Goal: Information Seeking & Learning: Find contact information

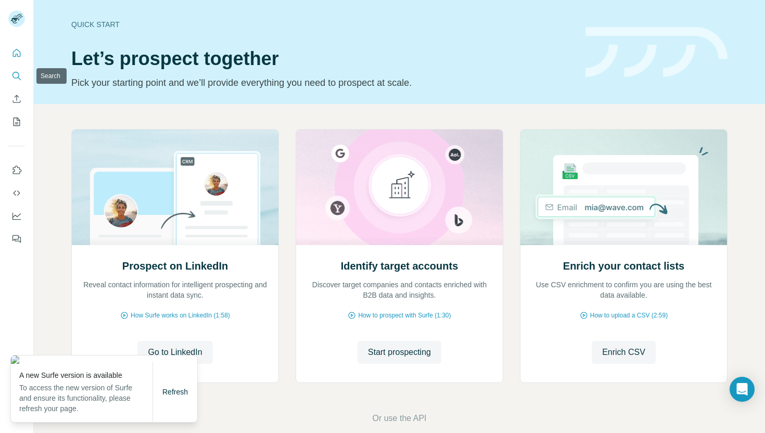
click at [17, 79] on icon "Search" at bounding box center [16, 76] width 10 height 10
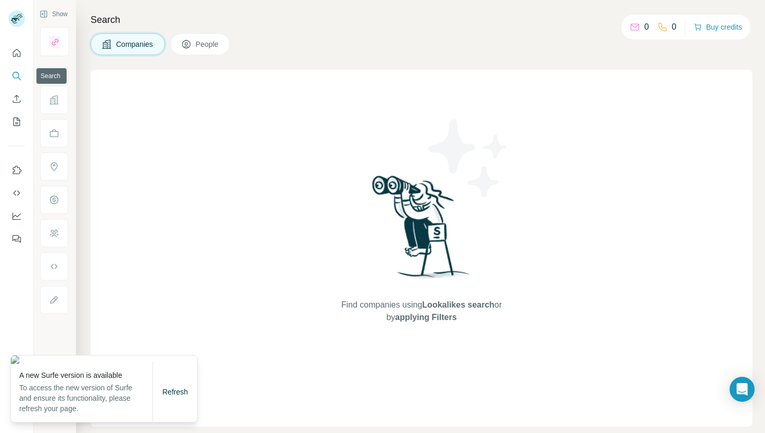
click at [17, 77] on icon "Search" at bounding box center [16, 76] width 10 height 10
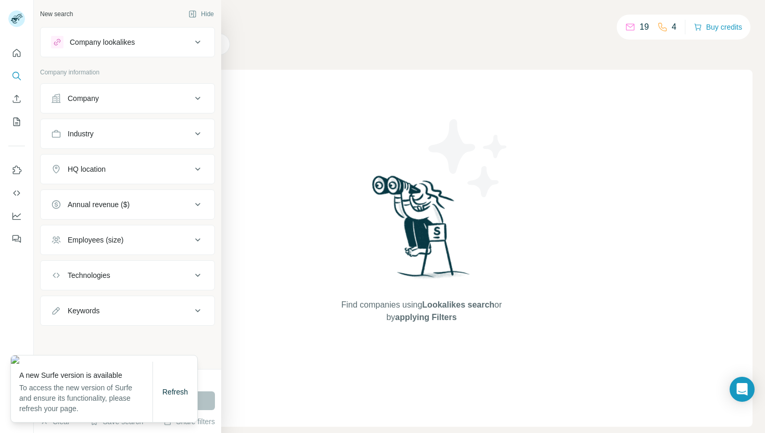
click at [145, 101] on div "Company" at bounding box center [121, 98] width 141 height 10
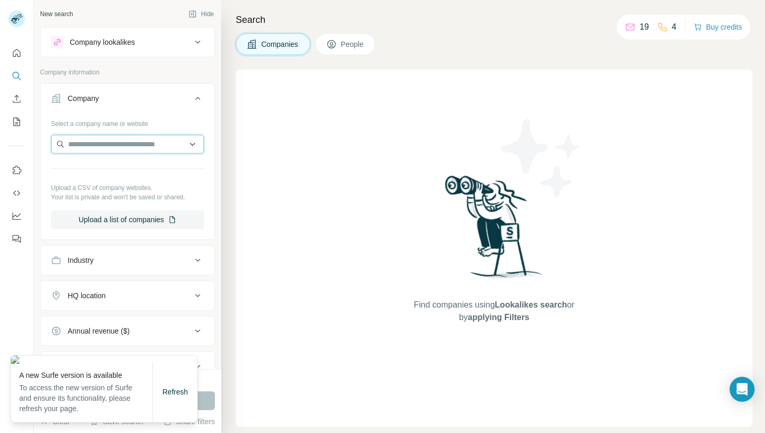
click at [148, 144] on input "text" at bounding box center [127, 144] width 153 height 19
paste input "**********"
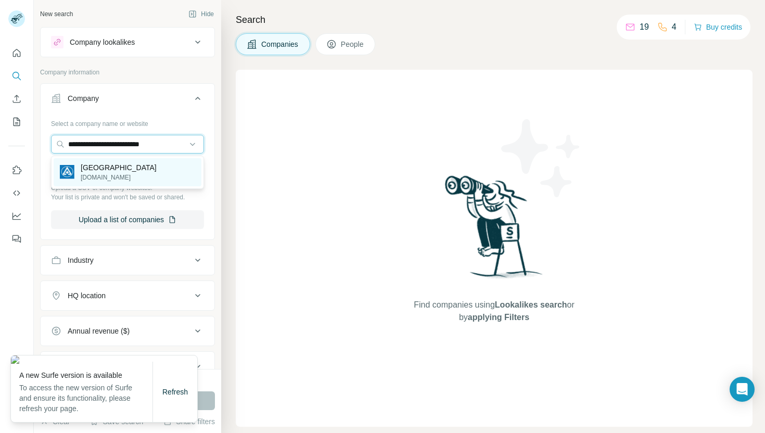
type input "**********"
click at [151, 173] on p "[DOMAIN_NAME]" at bounding box center [119, 177] width 76 height 9
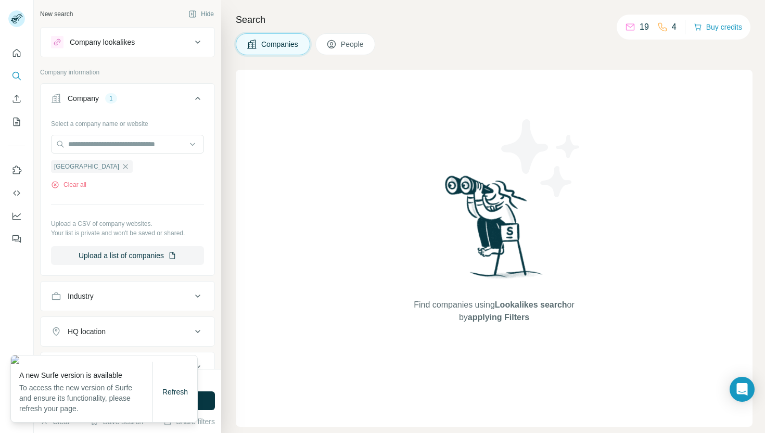
click at [215, 356] on div "New search Hide Company lookalikes Company information Company 1 Select a compa…" at bounding box center [127, 184] width 187 height 369
click at [172, 393] on span "Refresh" at bounding box center [175, 392] width 26 height 8
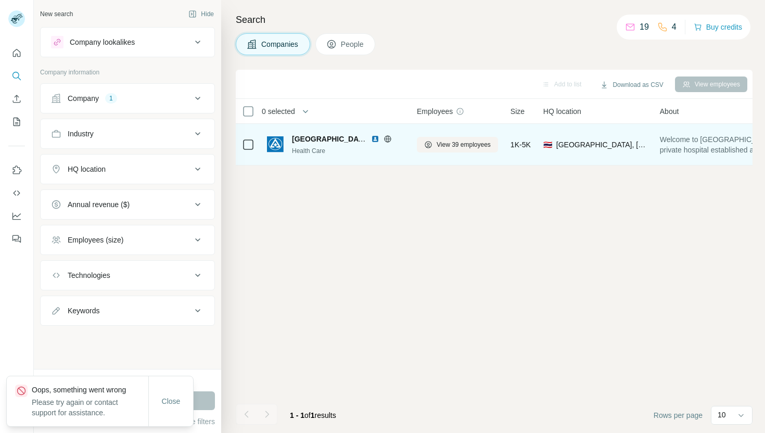
click at [322, 141] on span "[GEOGRAPHIC_DATA]" at bounding box center [331, 139] width 78 height 8
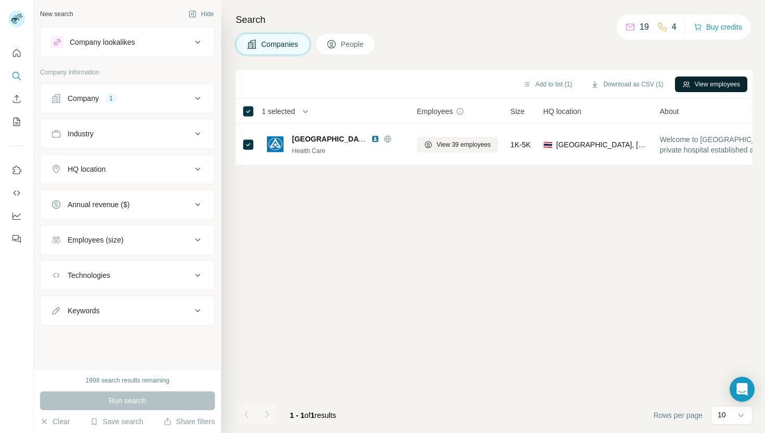
click at [709, 83] on button "View employees" at bounding box center [711, 85] width 72 height 16
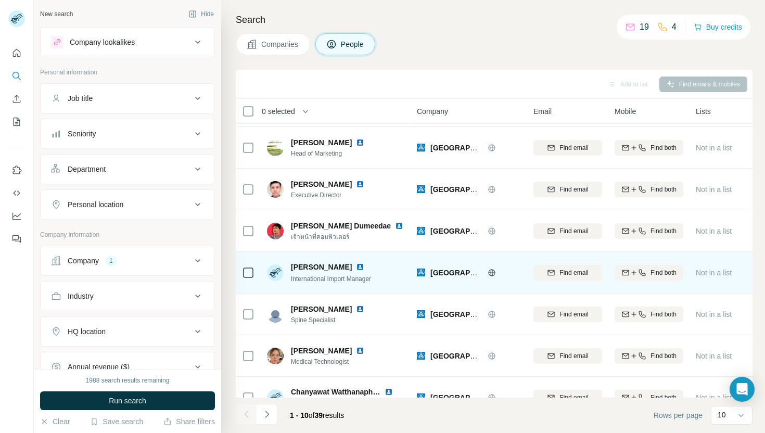
scroll to position [73, 0]
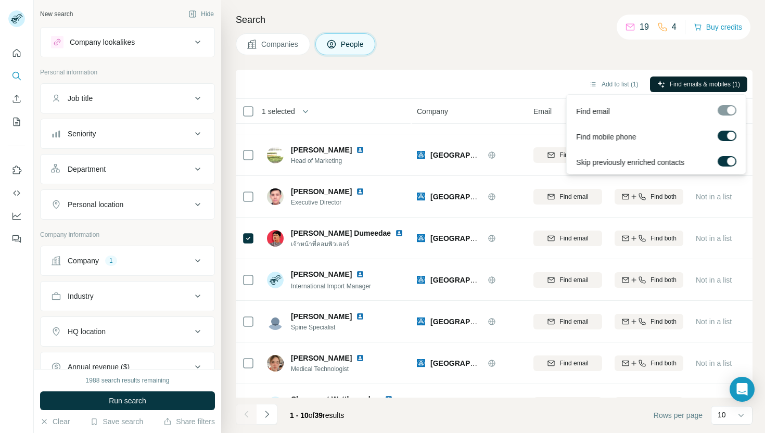
click at [714, 84] on span "Find emails & mobiles (1)" at bounding box center [705, 84] width 70 height 9
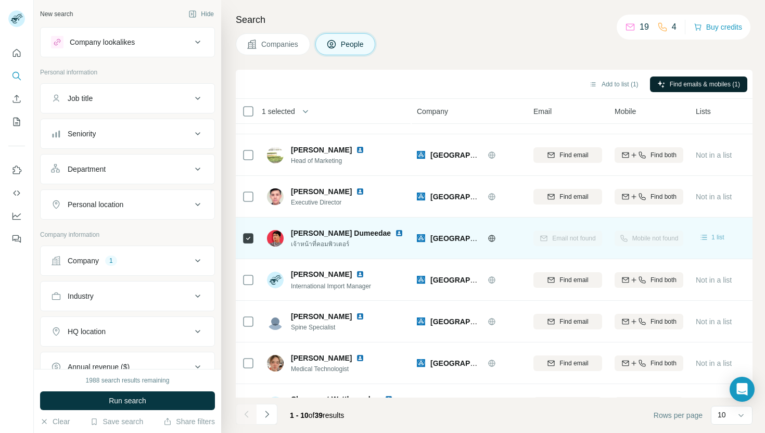
click at [711, 239] on div "1 list" at bounding box center [712, 237] width 26 height 10
click at [664, 238] on div "Mobile not found" at bounding box center [649, 238] width 69 height 29
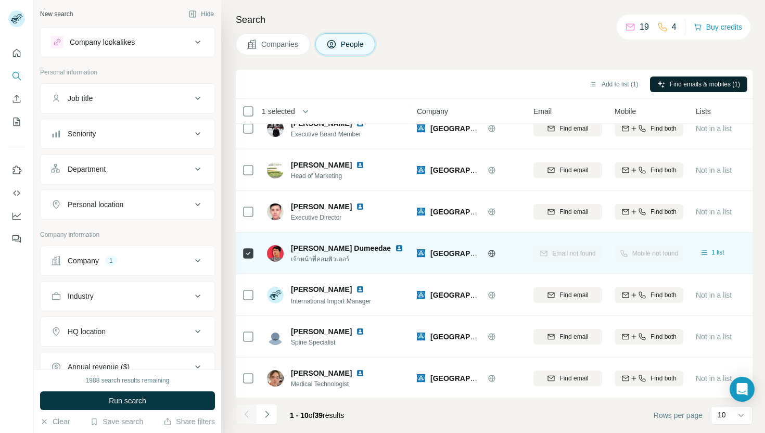
scroll to position [56, 0]
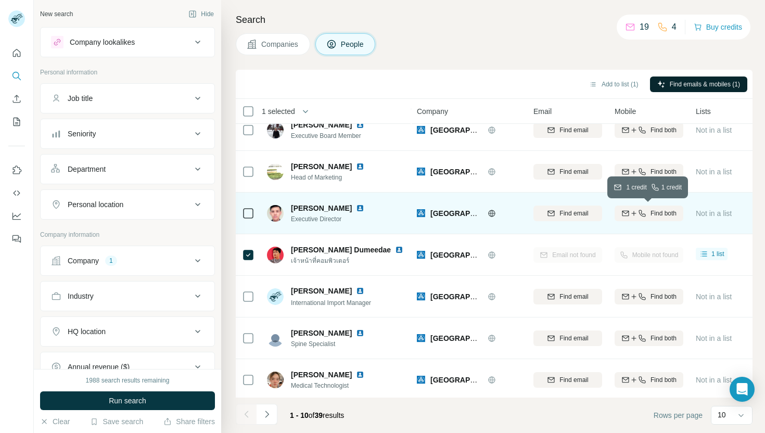
click at [657, 215] on span "Find both" at bounding box center [664, 213] width 26 height 9
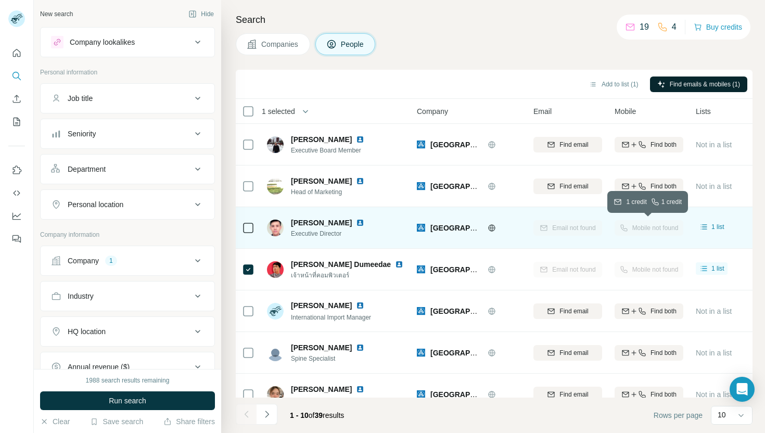
scroll to position [56, 0]
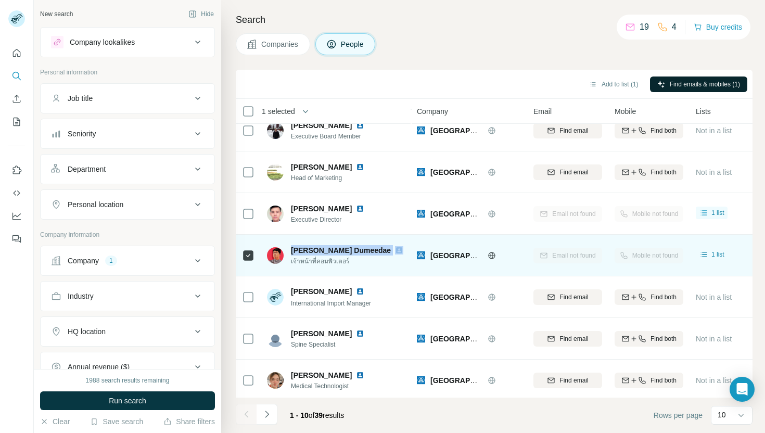
drag, startPoint x: 291, startPoint y: 250, endPoint x: 353, endPoint y: 253, distance: 61.5
click at [353, 253] on div "Emad Dumeedae" at bounding box center [348, 250] width 115 height 10
copy span "Emad Dumeedae"
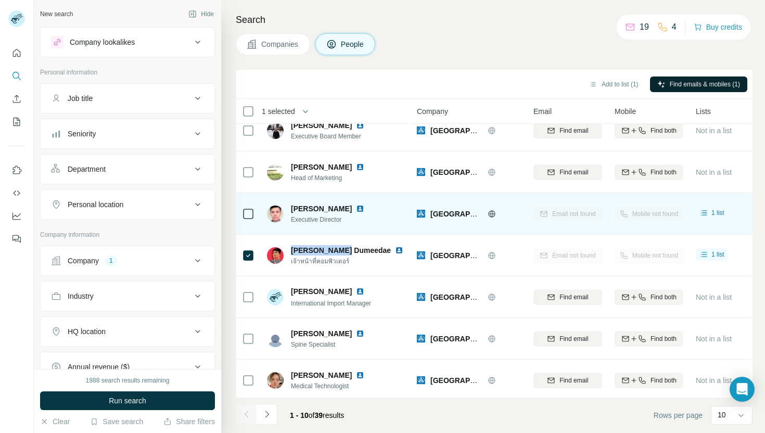
click at [356, 207] on img at bounding box center [360, 209] width 8 height 8
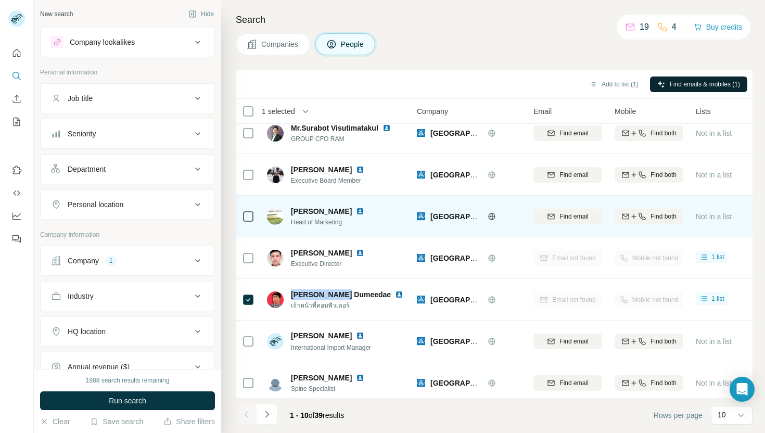
scroll to position [8, 0]
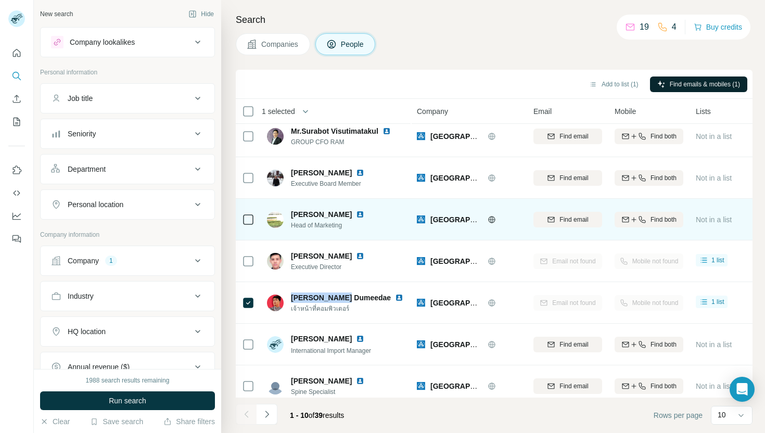
click at [356, 215] on img at bounding box center [360, 214] width 8 height 8
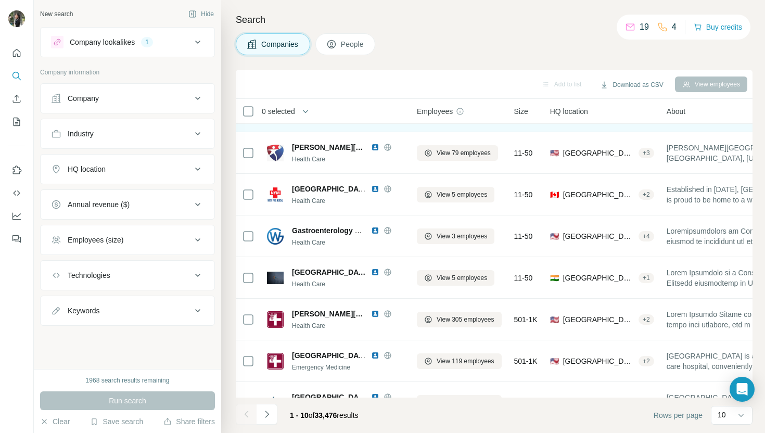
scroll to position [143, 0]
